Goal: Task Accomplishment & Management: Use online tool/utility

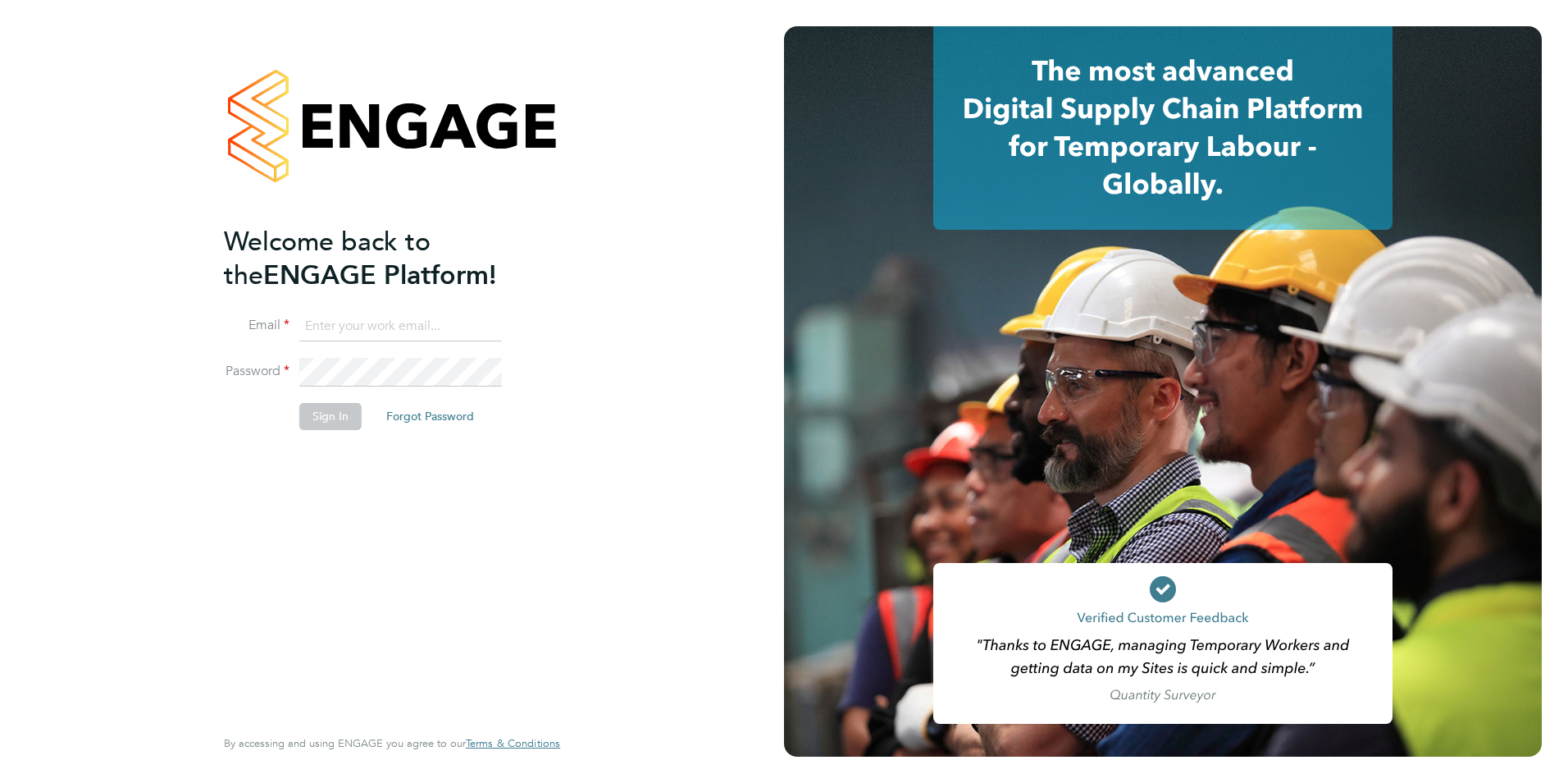
click at [327, 319] on input at bounding box center [400, 326] width 202 height 29
type input "[PERSON_NAME][EMAIL_ADDRESS][PERSON_NAME][DOMAIN_NAME]"
click at [341, 411] on button "Sign In" at bounding box center [331, 415] width 62 height 26
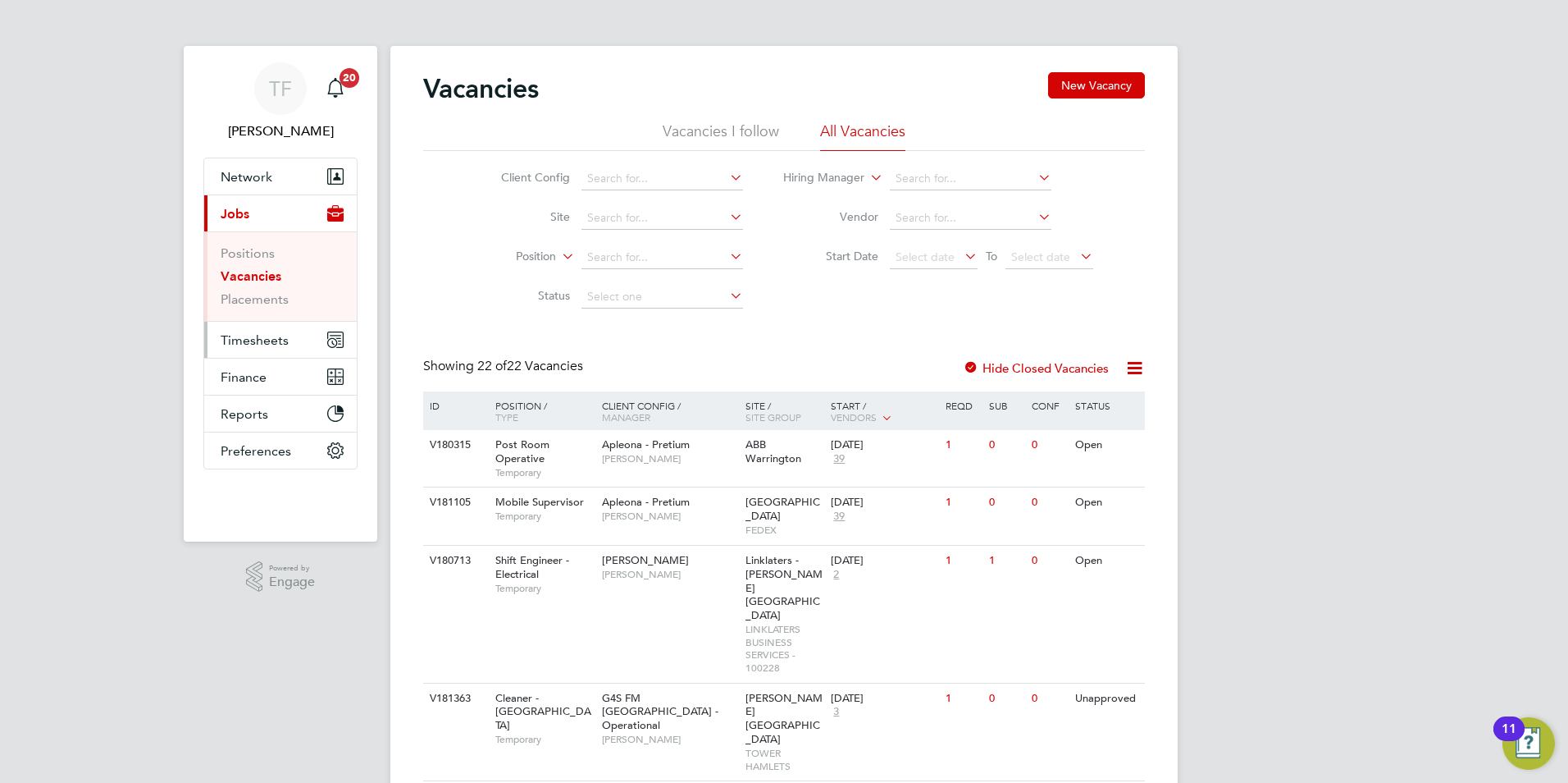
click at [248, 336] on span "Timesheets" at bounding box center [254, 340] width 68 height 16
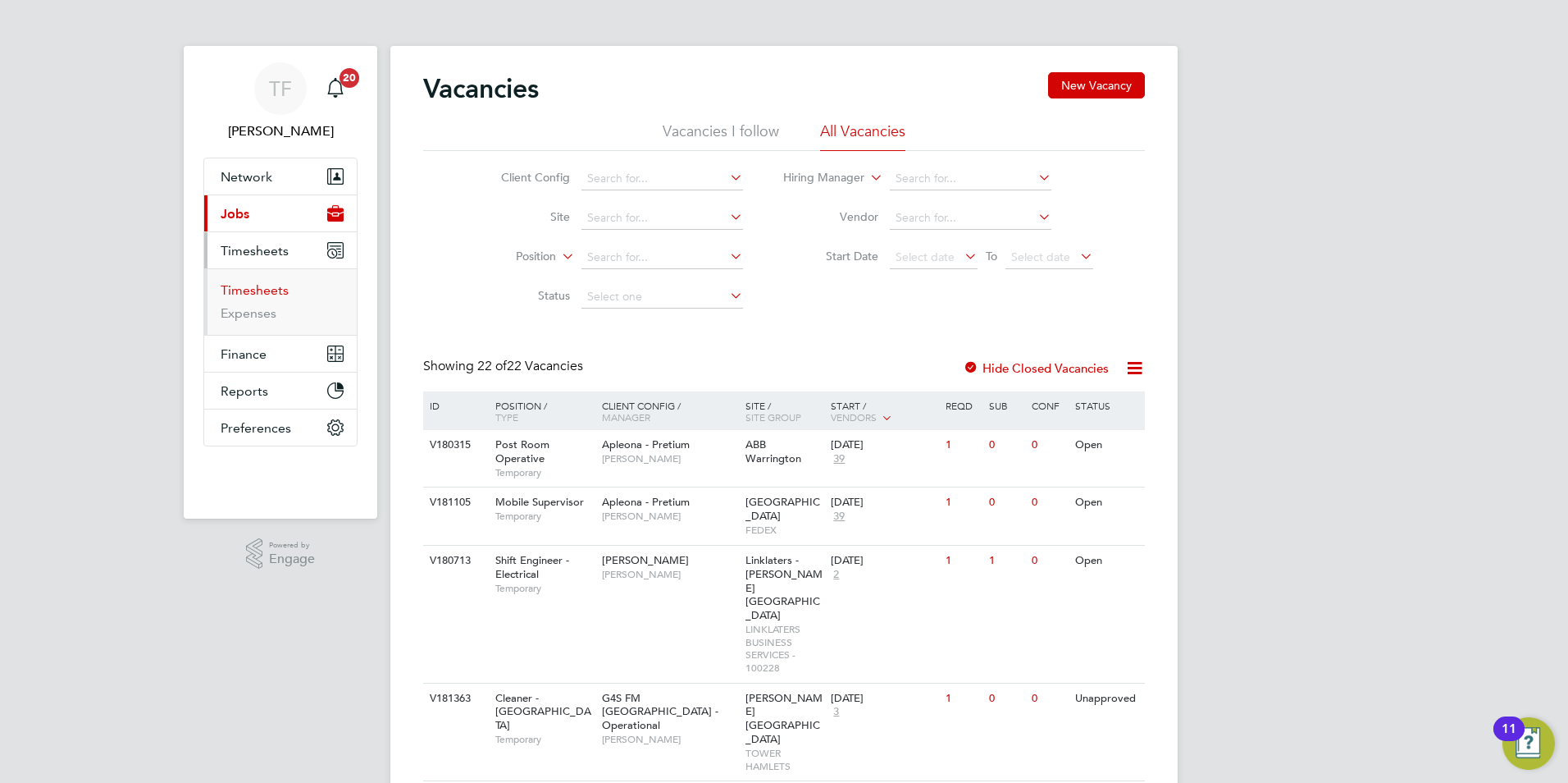
click at [258, 291] on link "Timesheets" at bounding box center [254, 290] width 68 height 16
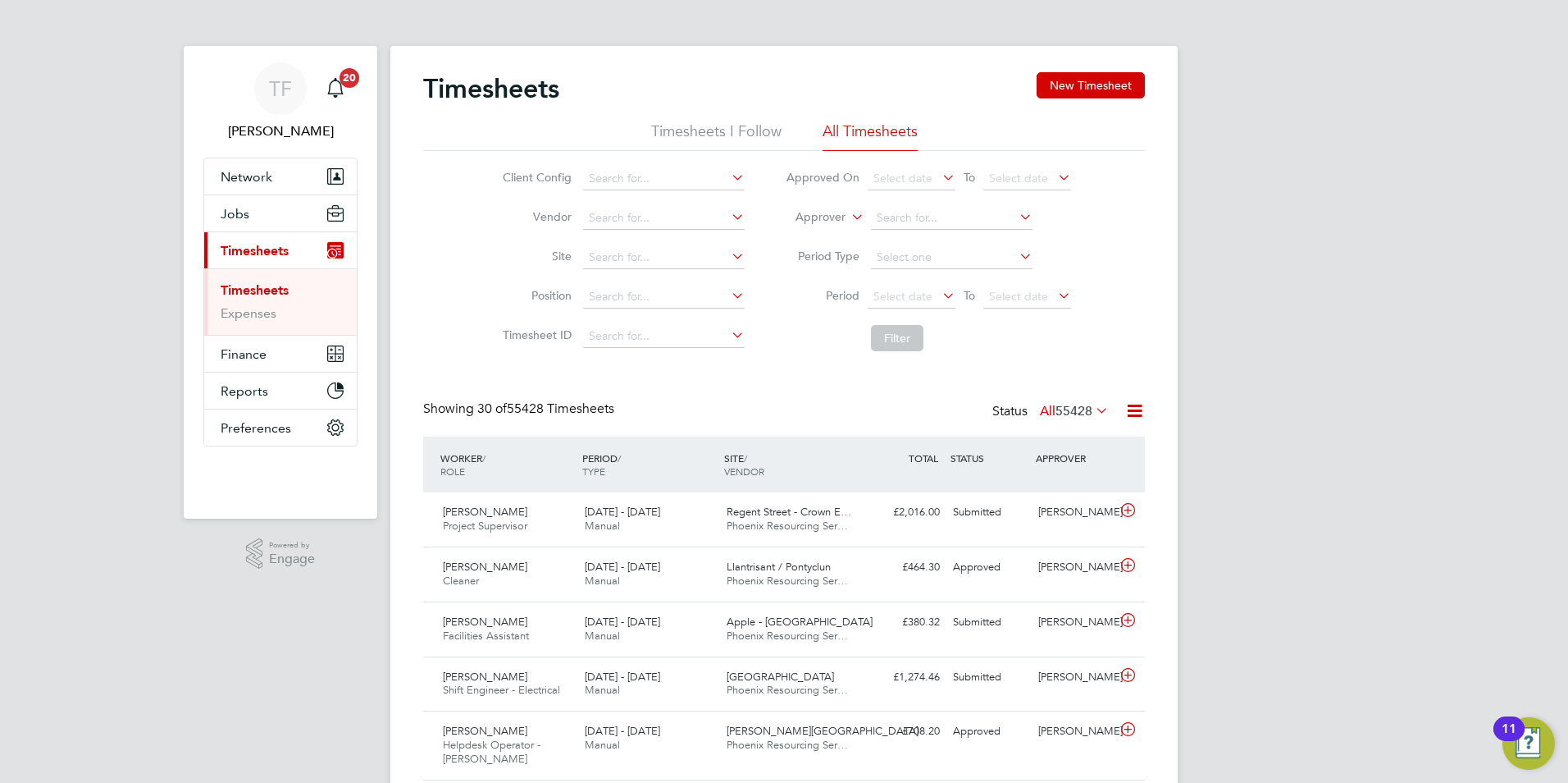
click at [848, 217] on icon at bounding box center [848, 212] width 0 height 15
click at [799, 233] on li "Worker" at bounding box center [805, 236] width 81 height 21
click at [890, 216] on input at bounding box center [951, 217] width 162 height 23
type input "k"
type input "zalew"
